Goal: Transaction & Acquisition: Subscribe to service/newsletter

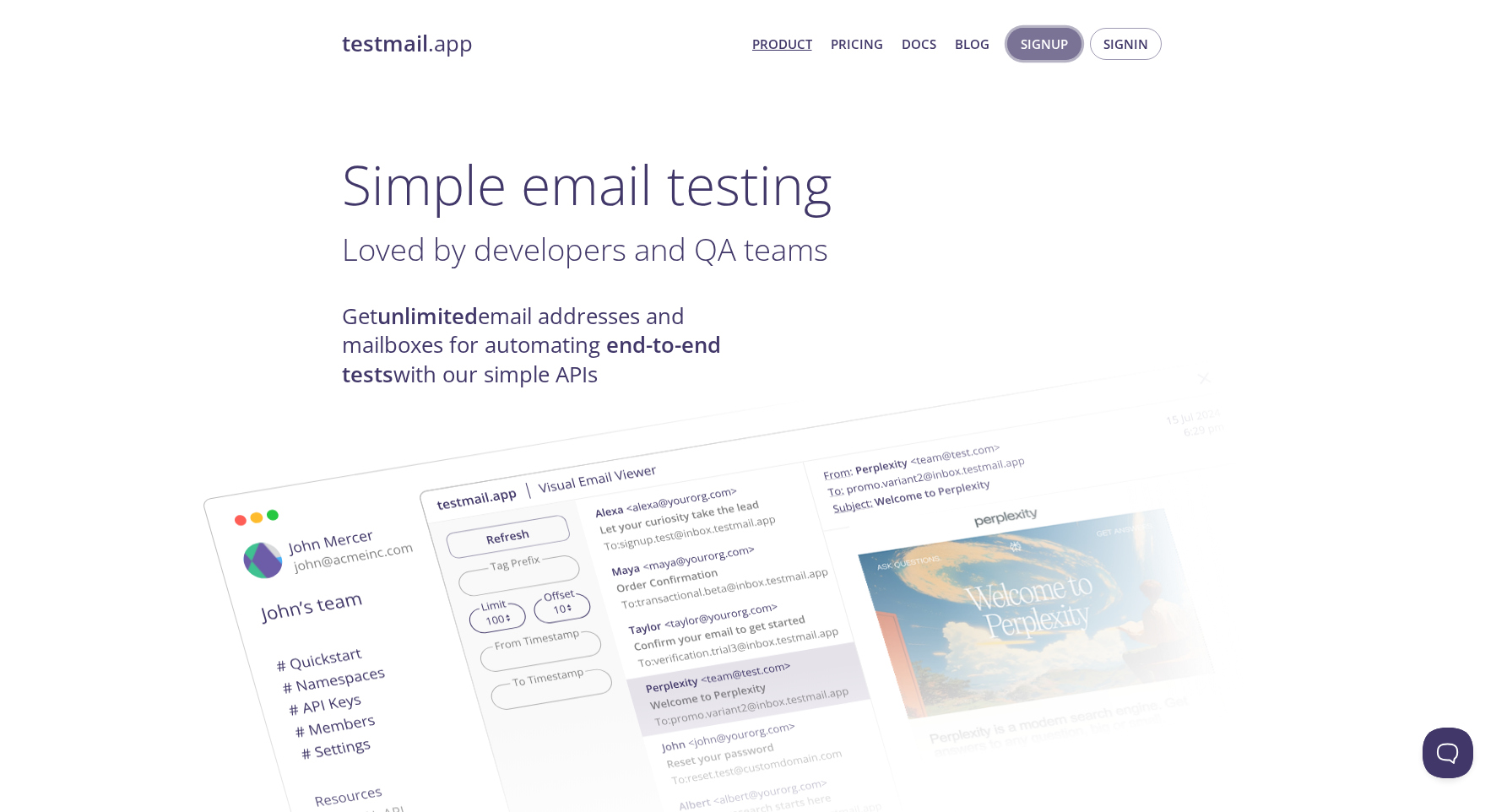
click at [1042, 40] on span "Signup" at bounding box center [1044, 44] width 48 height 22
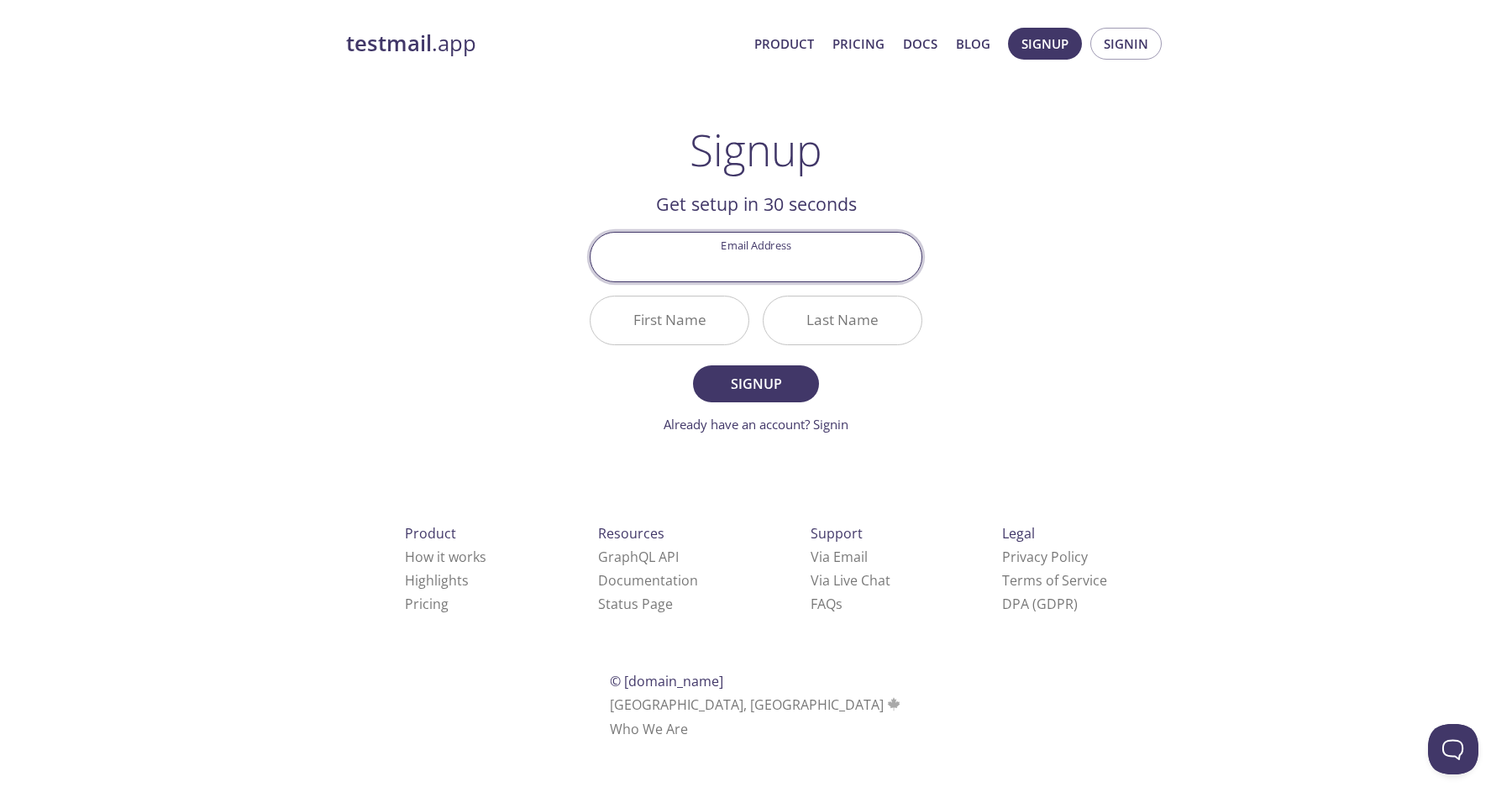
click at [797, 257] on input "Email Address" at bounding box center [756, 257] width 331 height 48
type input "[EMAIL_ADDRESS][DOMAIN_NAME]"
click at [699, 323] on input "First Name" at bounding box center [670, 320] width 158 height 48
type input "[PERSON_NAME]"
click at [841, 322] on input "Last Name" at bounding box center [842, 320] width 158 height 48
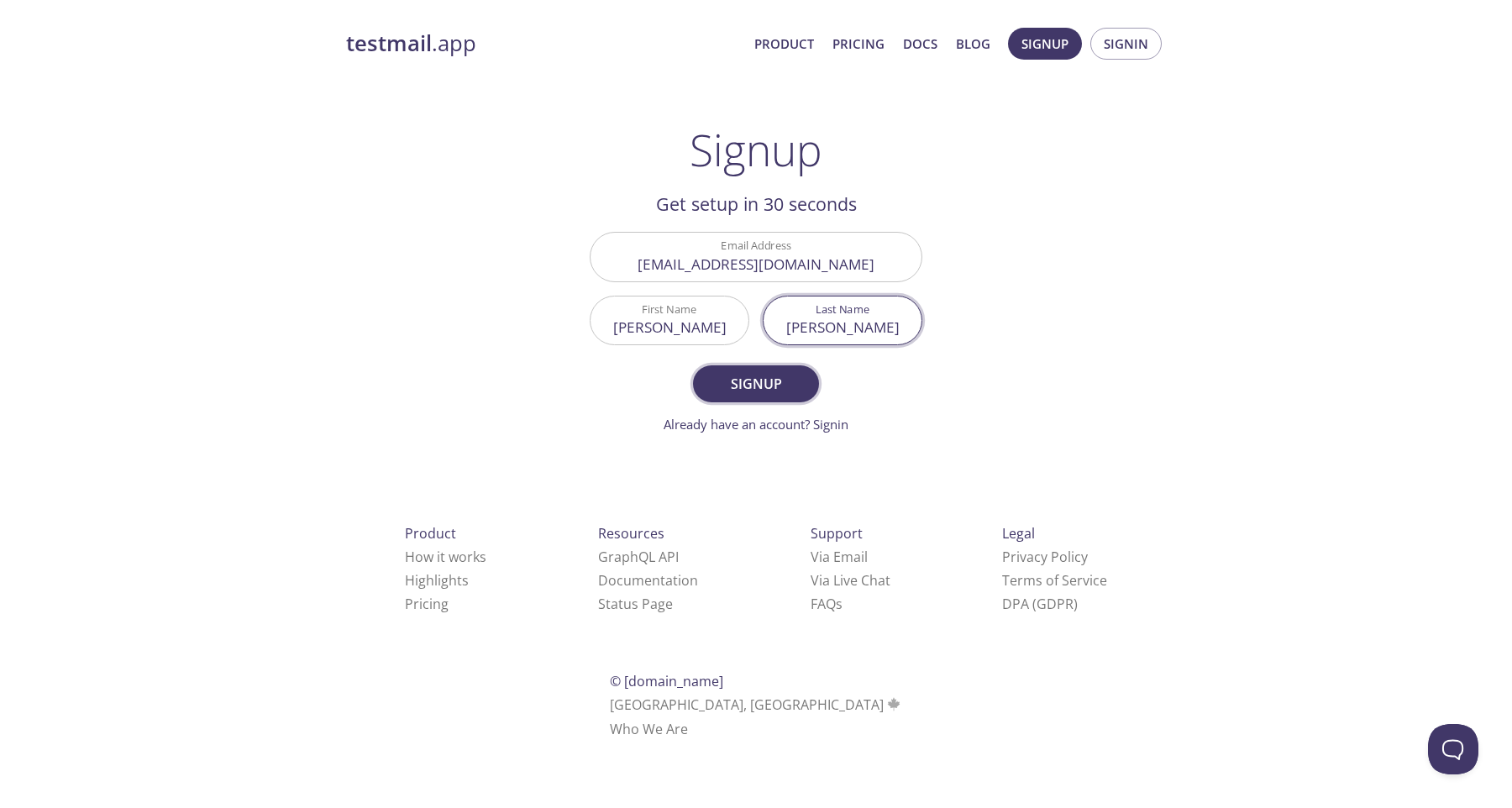
type input "[PERSON_NAME]"
click at [803, 385] on button "Signup" at bounding box center [756, 384] width 126 height 37
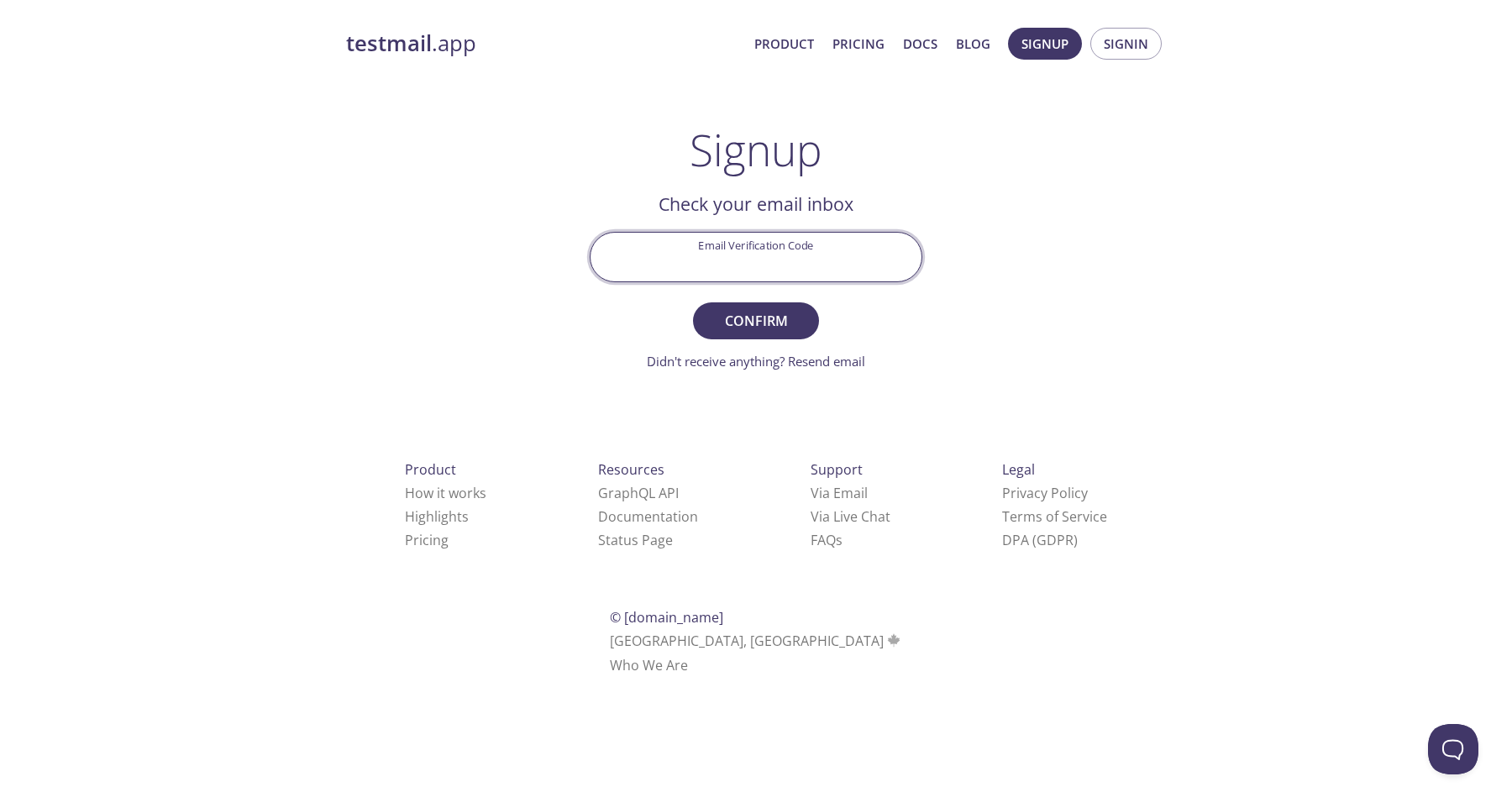
click at [807, 252] on input "Email Verification Code" at bounding box center [756, 257] width 331 height 48
type input "VVRQYXM"
click at [772, 336] on button "Confirm" at bounding box center [756, 320] width 126 height 37
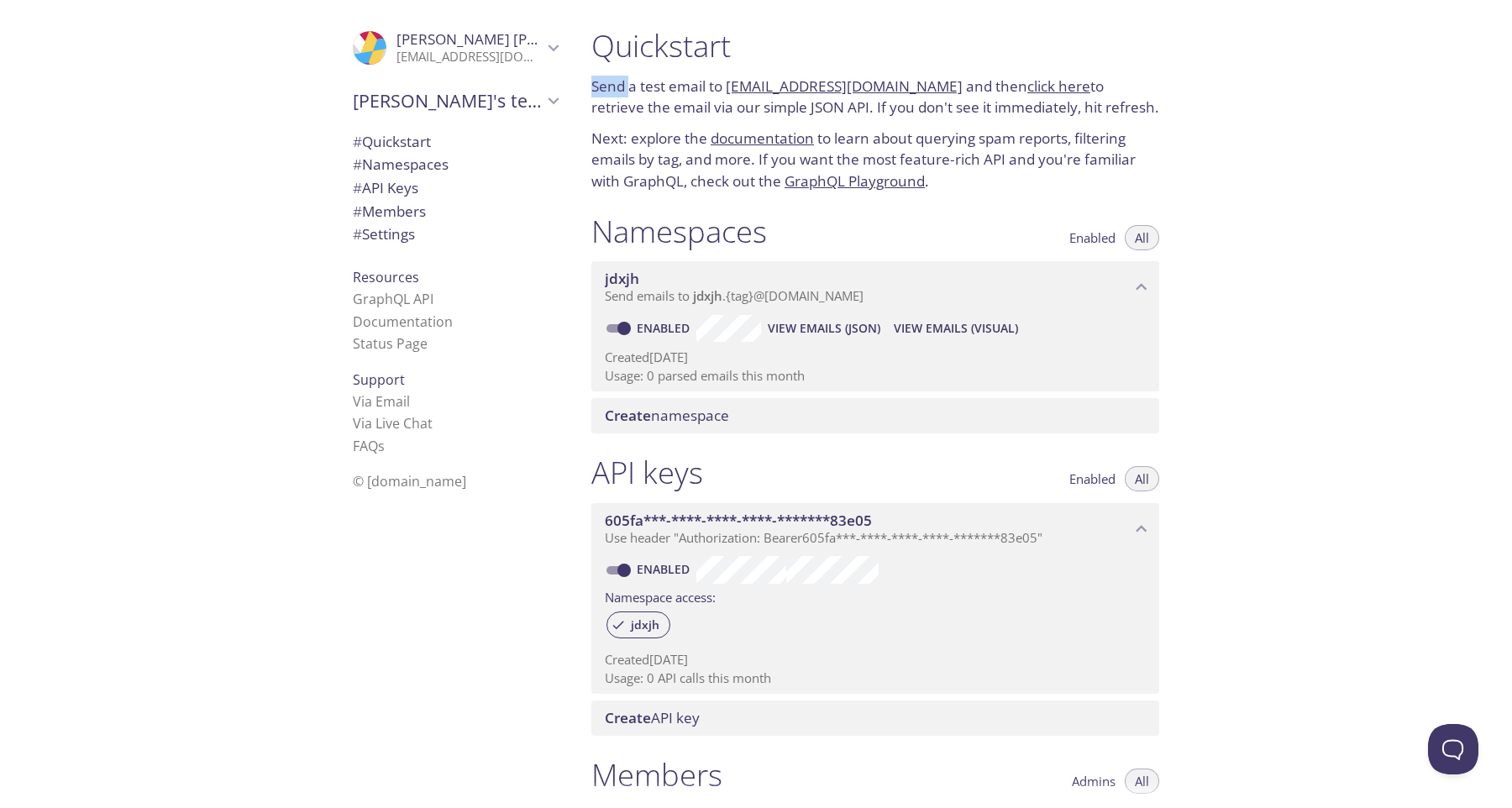
drag, startPoint x: 590, startPoint y: 81, endPoint x: 632, endPoint y: 77, distance: 42.2
click at [632, 77] on div "Quickstart Send a test email to [EMAIL_ADDRESS][DOMAIN_NAME] and then click her…" at bounding box center [875, 109] width 595 height 186
click at [632, 77] on p "Send a test email to [EMAIL_ADDRESS][DOMAIN_NAME] and then click here to retrie…" at bounding box center [875, 96] width 568 height 43
click at [766, 86] on link "[EMAIL_ADDRESS][DOMAIN_NAME]" at bounding box center [844, 86] width 237 height 19
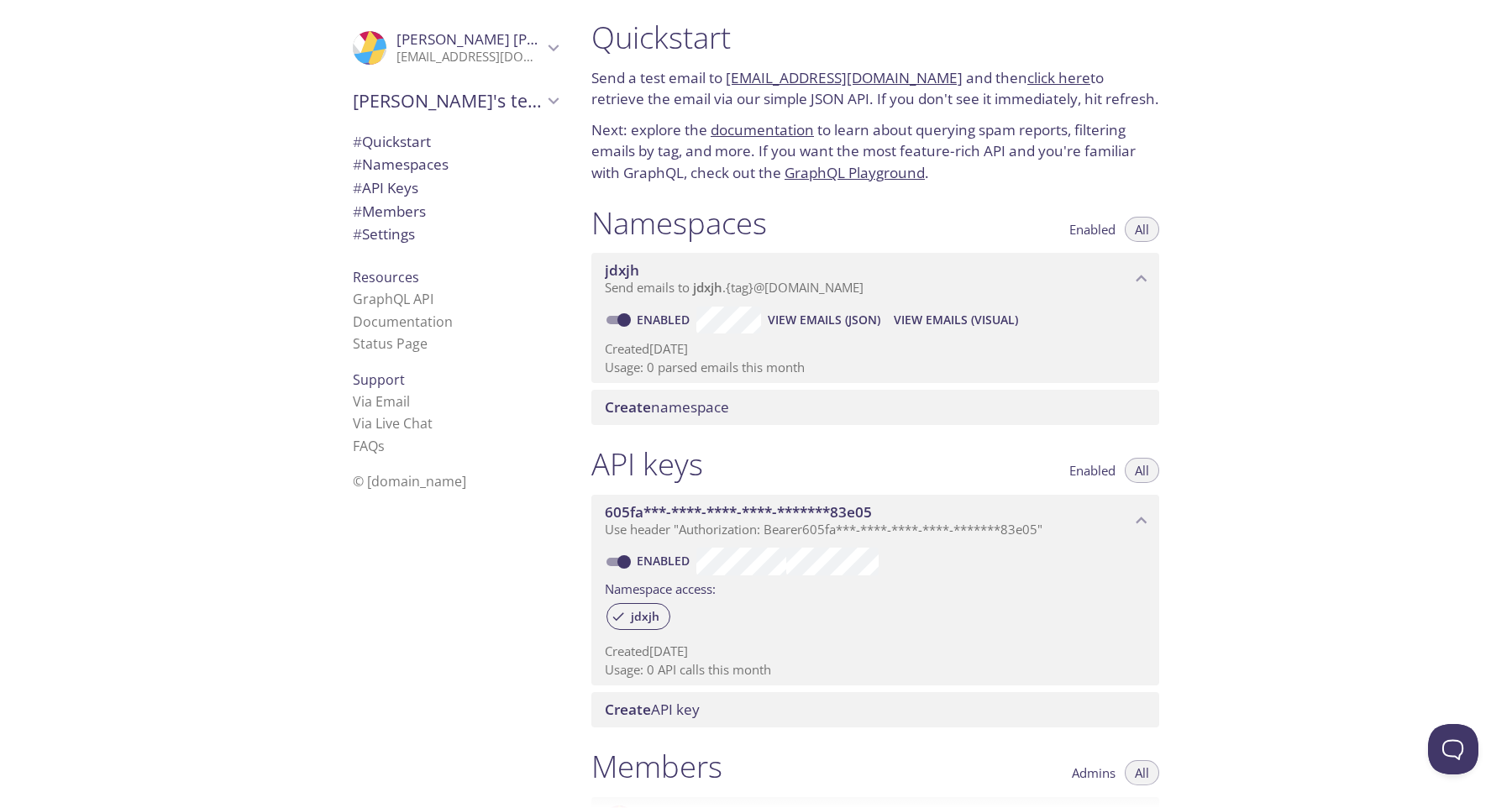
scroll to position [8, 0]
